Goal: Transaction & Acquisition: Purchase product/service

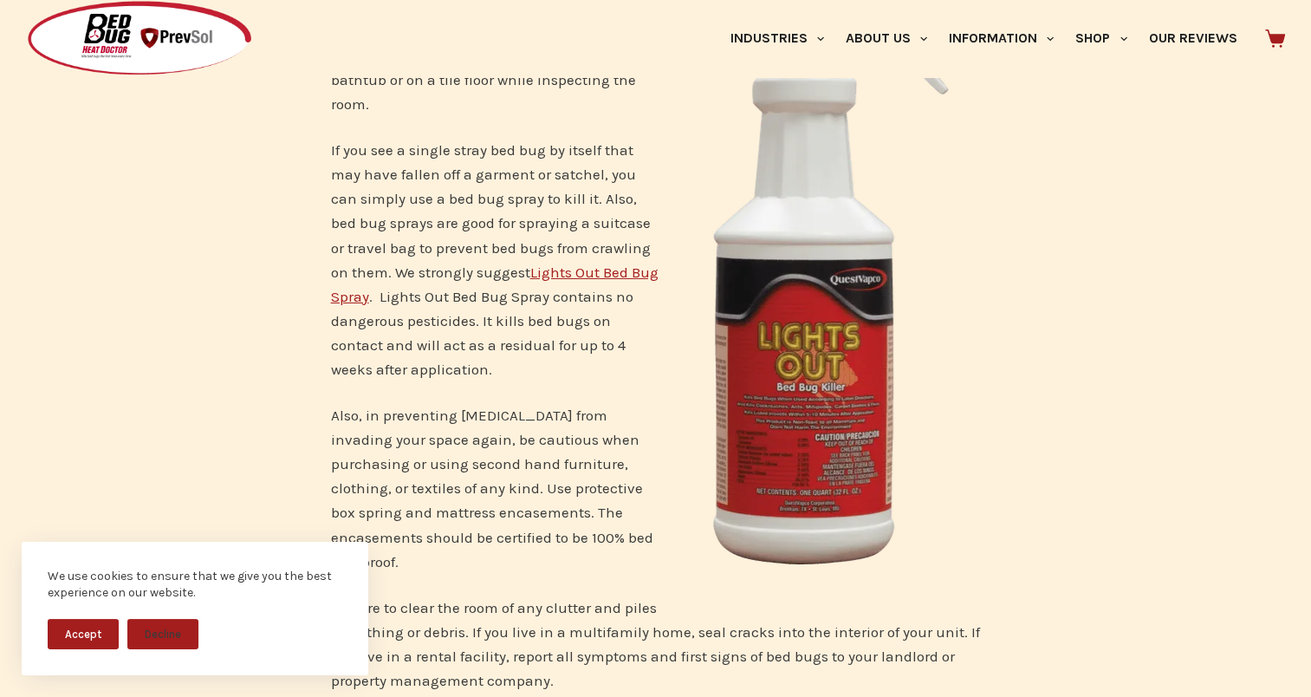
scroll to position [5892, 0]
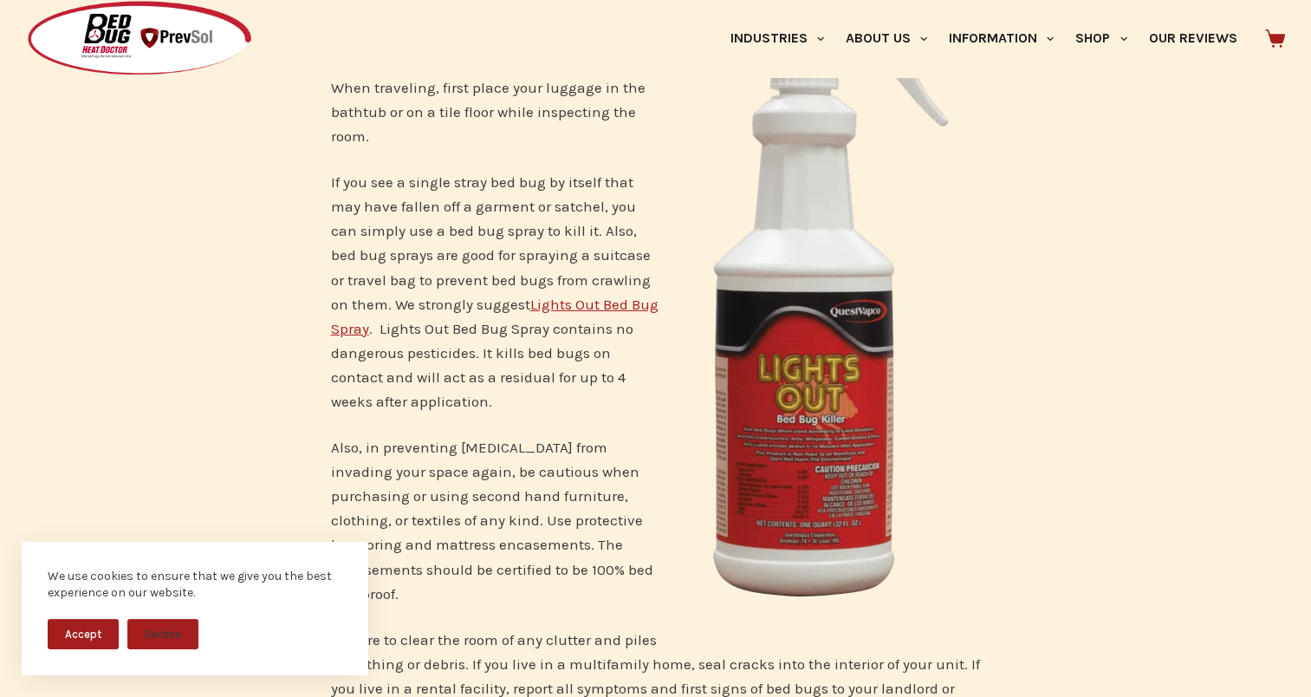
click at [572, 295] on link "Lights Out Bed Bug Spray" at bounding box center [495, 316] width 328 height 42
